Goal: Task Accomplishment & Management: Use online tool/utility

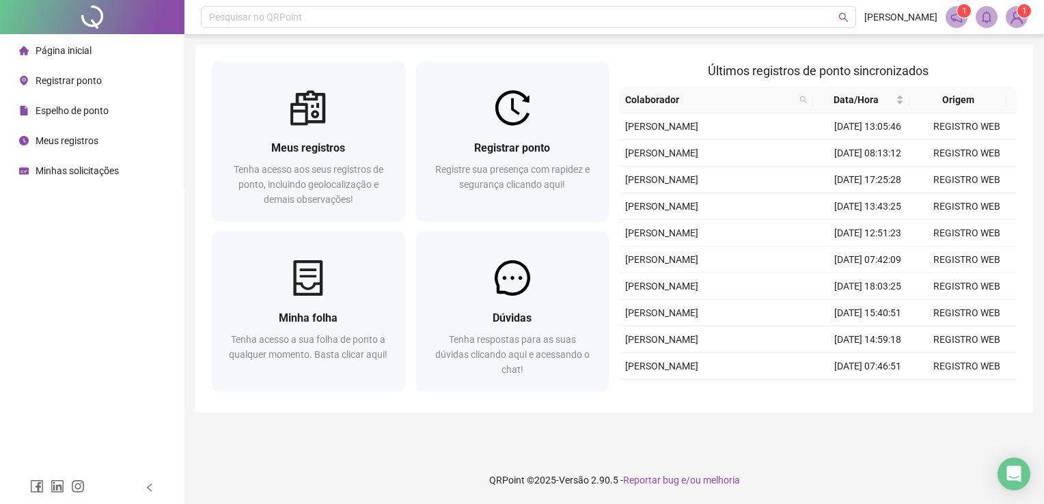
click at [1036, 273] on div "Pesquisar no QRPoint [PERSON_NAME] 1 1 Meus registros Tenha acesso aos seus reg…" at bounding box center [615, 252] width 860 height 504
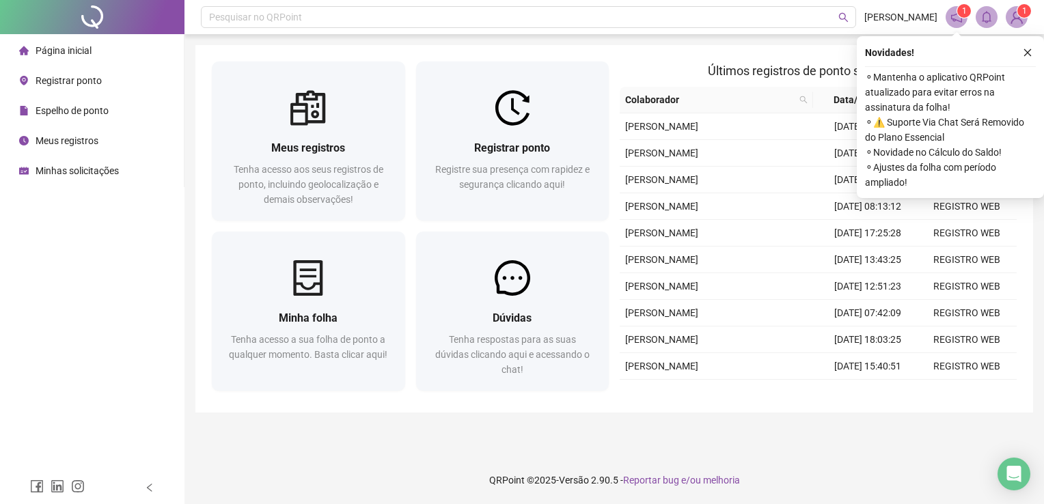
click at [100, 73] on div "Registrar ponto" at bounding box center [60, 80] width 83 height 27
click at [68, 76] on span "Registrar ponto" at bounding box center [69, 80] width 66 height 11
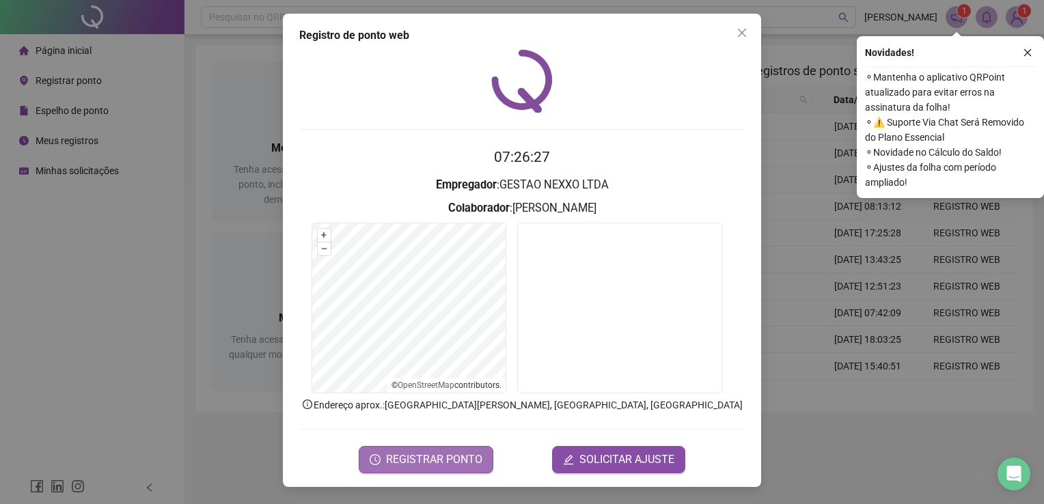
click at [435, 455] on span "REGISTRAR PONTO" at bounding box center [434, 460] width 96 height 16
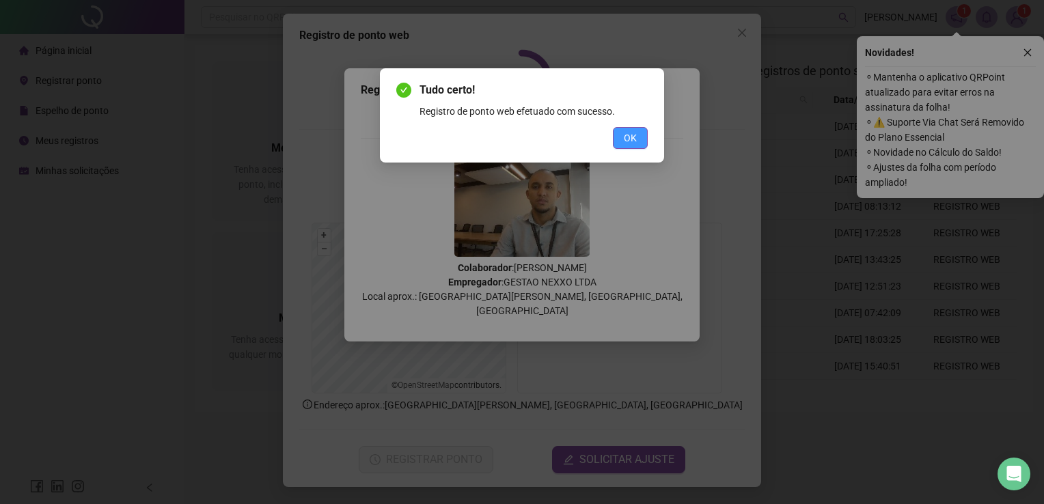
click at [629, 133] on span "OK" at bounding box center [630, 138] width 13 height 15
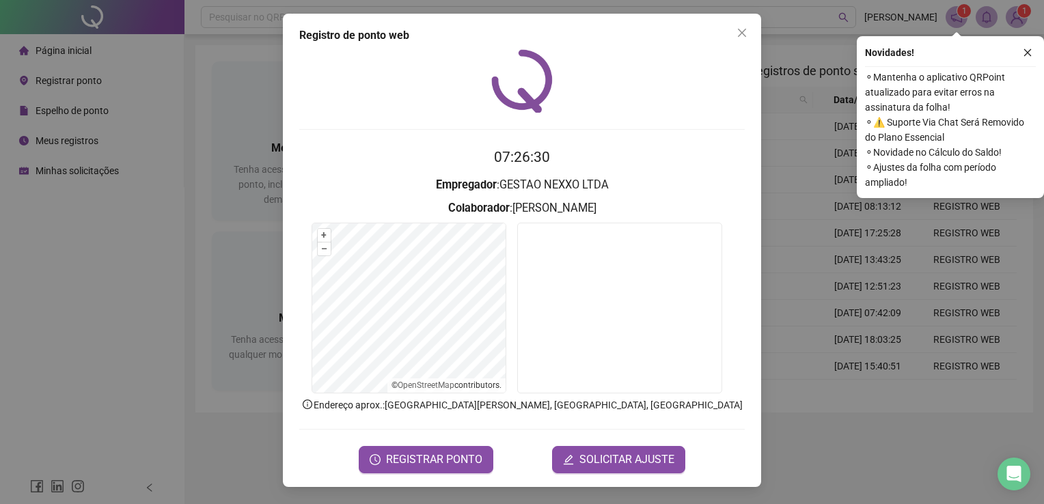
drag, startPoint x: 744, startPoint y: 34, endPoint x: 851, endPoint y: 1, distance: 112.4
click at [746, 33] on icon "close" at bounding box center [742, 32] width 11 height 11
